Goal: Task Accomplishment & Management: Complete application form

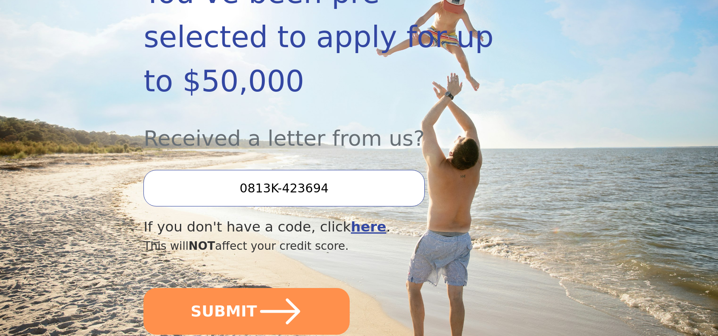
scroll to position [212, 0]
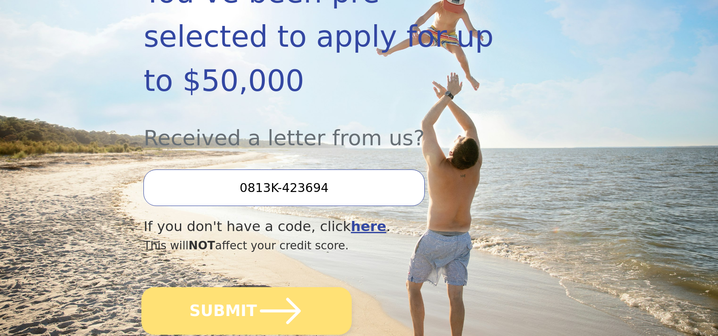
click at [257, 287] on icon "submit" at bounding box center [280, 310] width 47 height 47
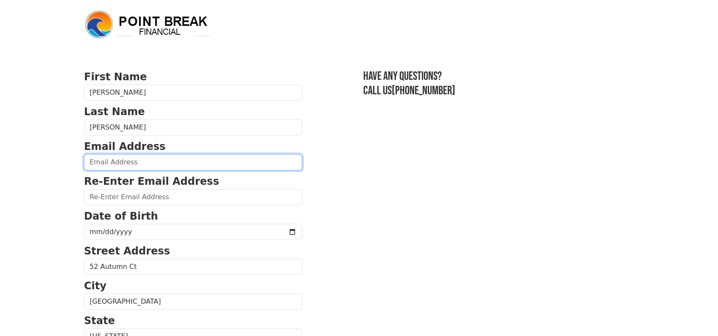
click at [124, 164] on input "email" at bounding box center [193, 162] width 218 height 16
type input "cashley727@gmail.com"
type input "(502) 472-6435"
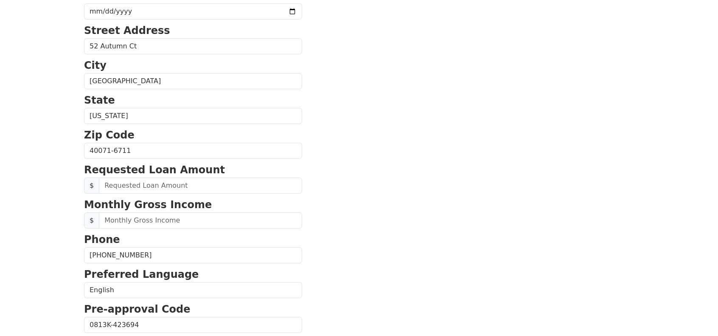
scroll to position [261, 0]
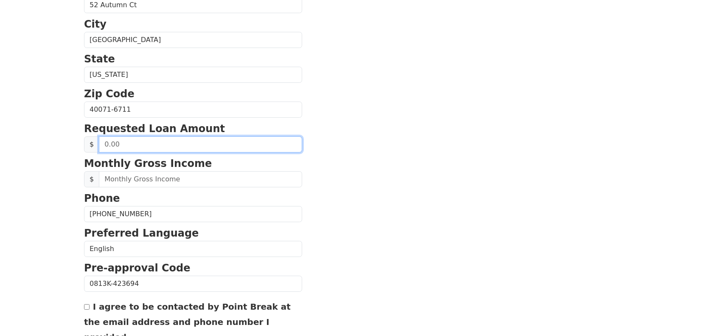
click at [100, 143] on input "text" at bounding box center [200, 144] width 203 height 16
type input "5,000.00"
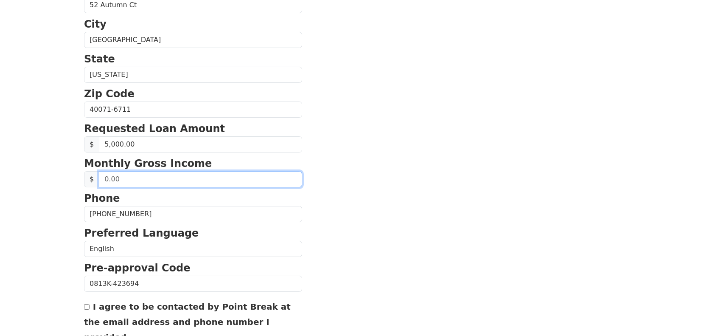
click at [112, 174] on input "text" at bounding box center [200, 179] width 203 height 16
drag, startPoint x: 120, startPoint y: 176, endPoint x: 93, endPoint y: 175, distance: 26.8
click at [93, 175] on div "$" at bounding box center [193, 179] width 218 height 16
click at [121, 177] on input "text" at bounding box center [200, 179] width 203 height 16
type input "6,569.04"
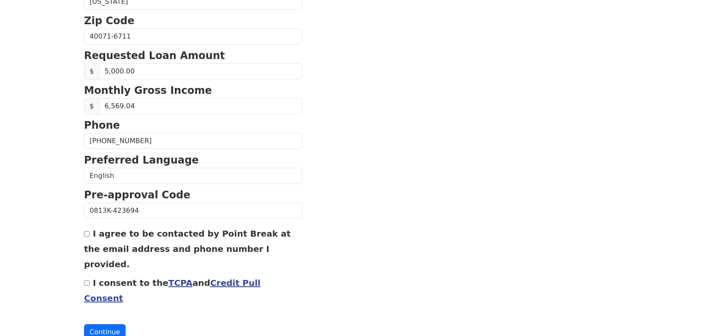
scroll to position [336, 0]
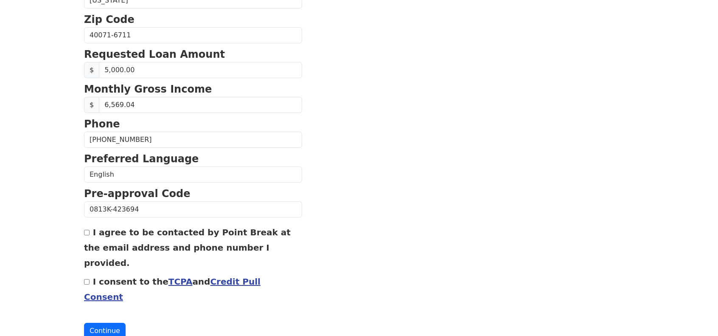
click at [87, 230] on input "I agree to be contacted by Point Break at the email address and phone number I …" at bounding box center [87, 233] width 6 height 6
checkbox input "true"
click at [86, 273] on div "I consent to the TCPA and Credit Pull Consent" at bounding box center [193, 288] width 218 height 31
click at [87, 279] on input "I consent to the TCPA and Credit Pull Consent" at bounding box center [87, 282] width 6 height 6
checkbox input "true"
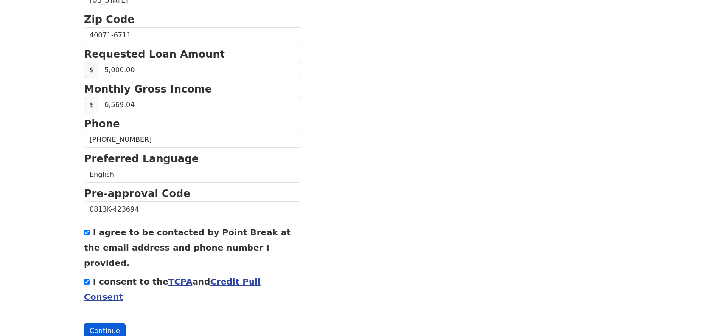
click at [95, 323] on button "Continue" at bounding box center [105, 331] width 42 height 16
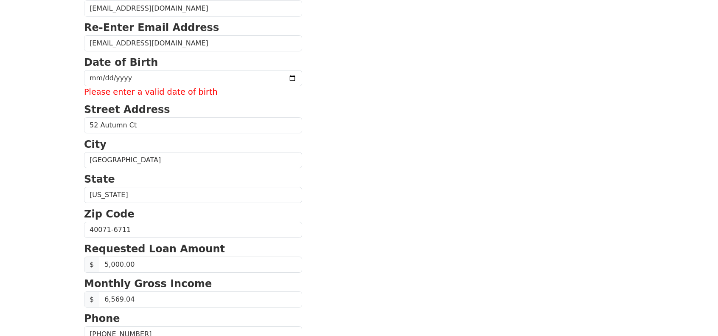
scroll to position [136, 0]
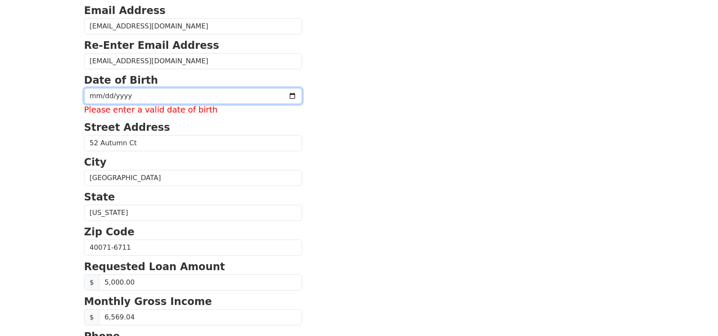
click at [90, 95] on input "date" at bounding box center [193, 96] width 218 height 16
type input "1977-11-28"
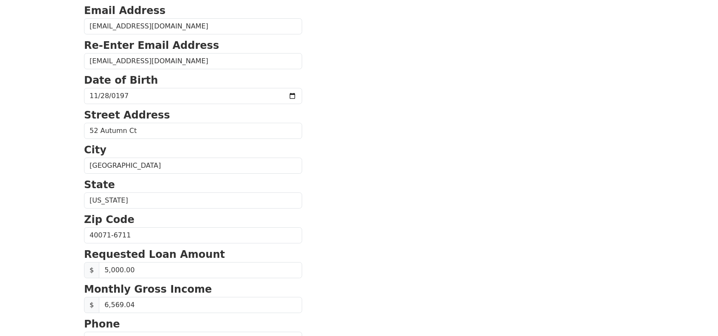
click at [56, 147] on body "First Name Christina Last Name Ashley Email Address cashley727@gmail.com Re-Ent…" at bounding box center [359, 32] width 718 height 336
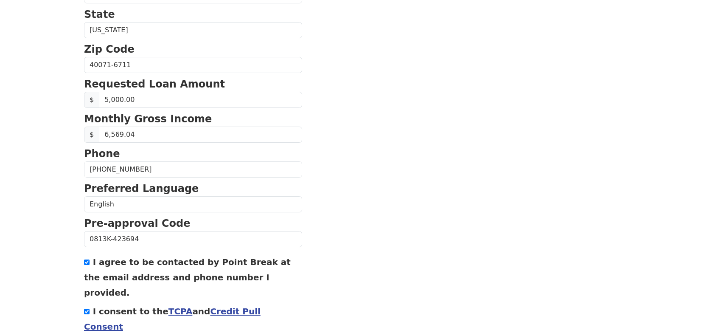
scroll to position [336, 0]
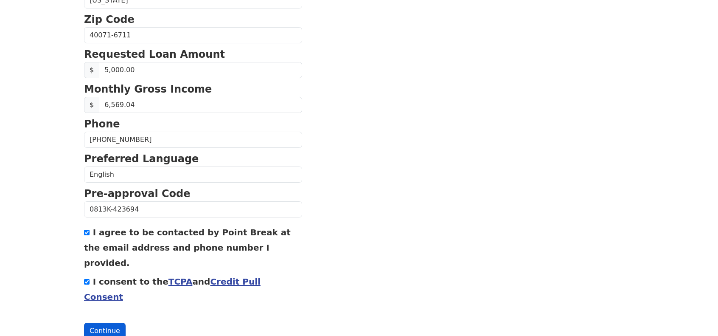
click at [98, 323] on button "Continue" at bounding box center [105, 331] width 42 height 16
